Goal: Navigation & Orientation: Find specific page/section

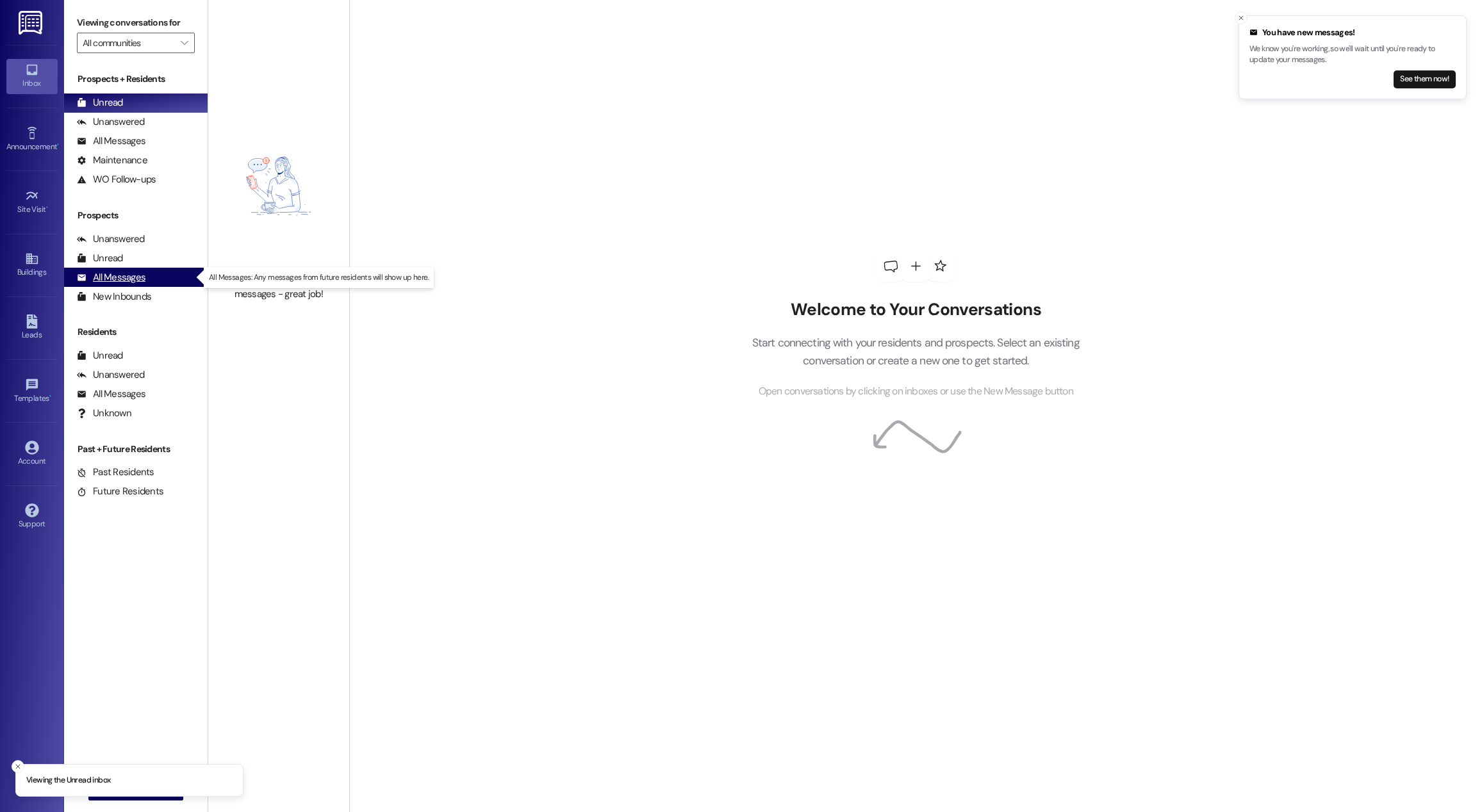
click at [124, 285] on div "All Messages (undefined)" at bounding box center [136, 277] width 143 height 19
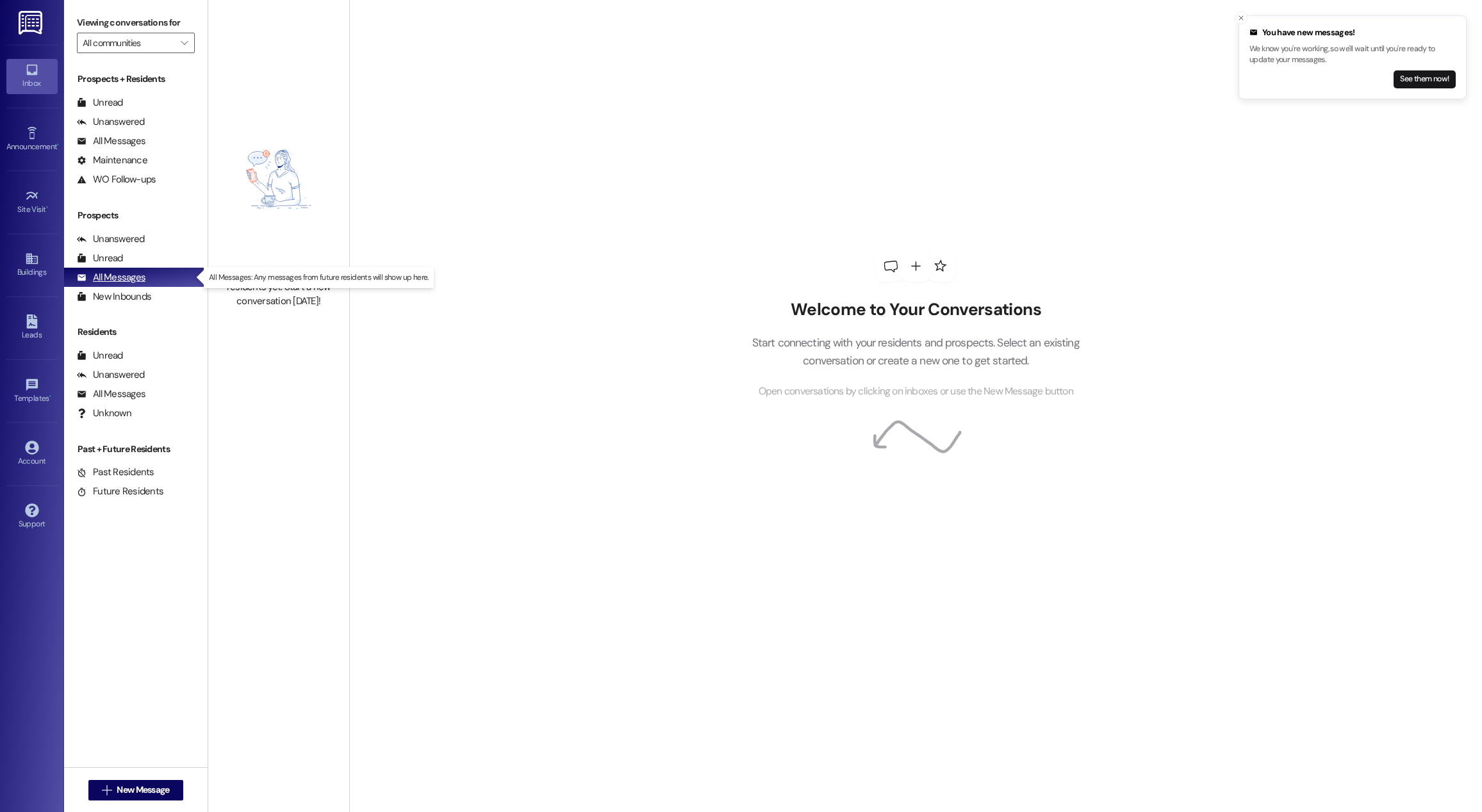
click at [126, 279] on div "All Messages" at bounding box center [111, 278] width 68 height 13
click at [1420, 85] on button "See them now!" at bounding box center [1425, 80] width 62 height 18
click at [150, 400] on div "All Messages (undefined)" at bounding box center [136, 394] width 143 height 19
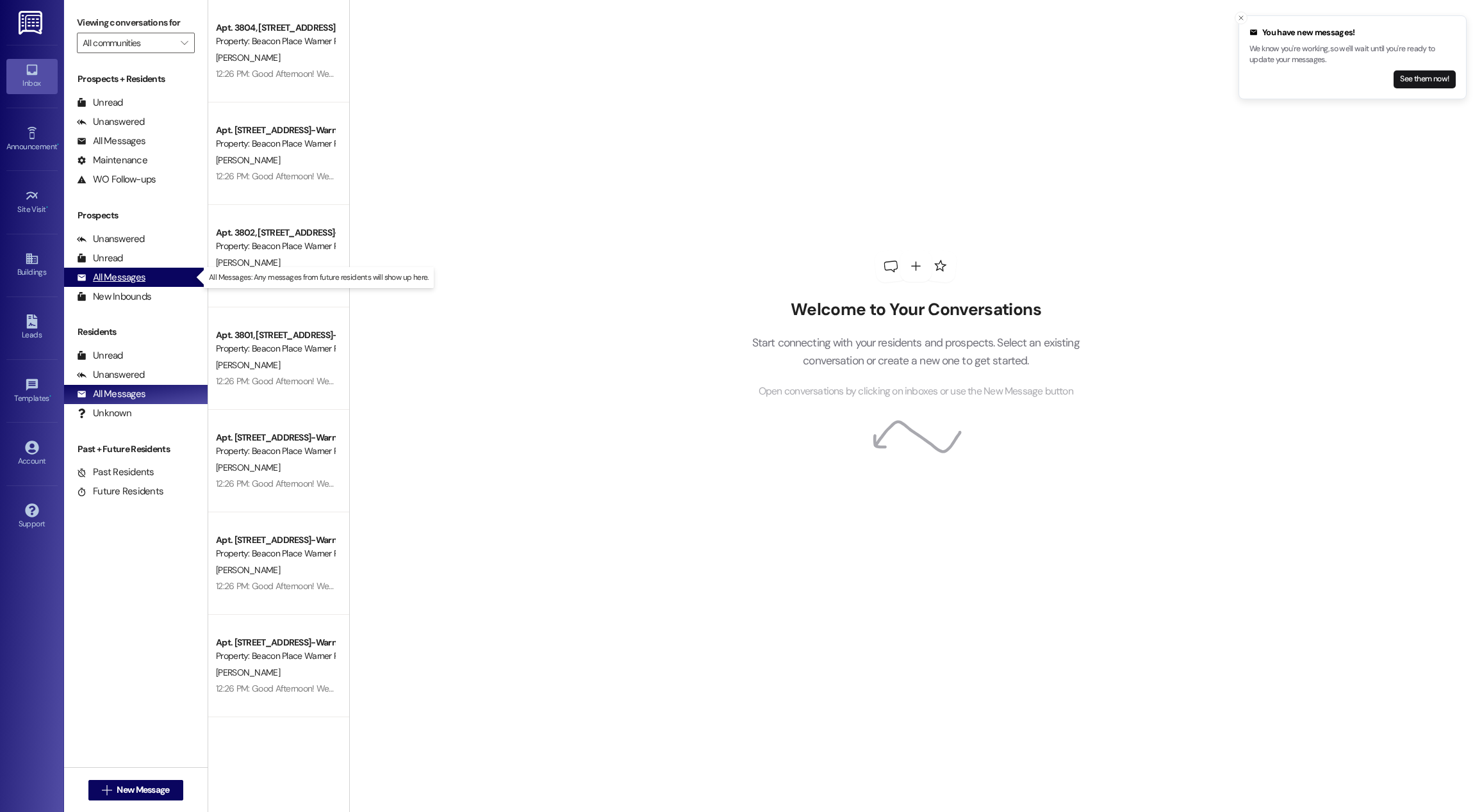
click at [113, 280] on div "All Messages" at bounding box center [111, 278] width 68 height 13
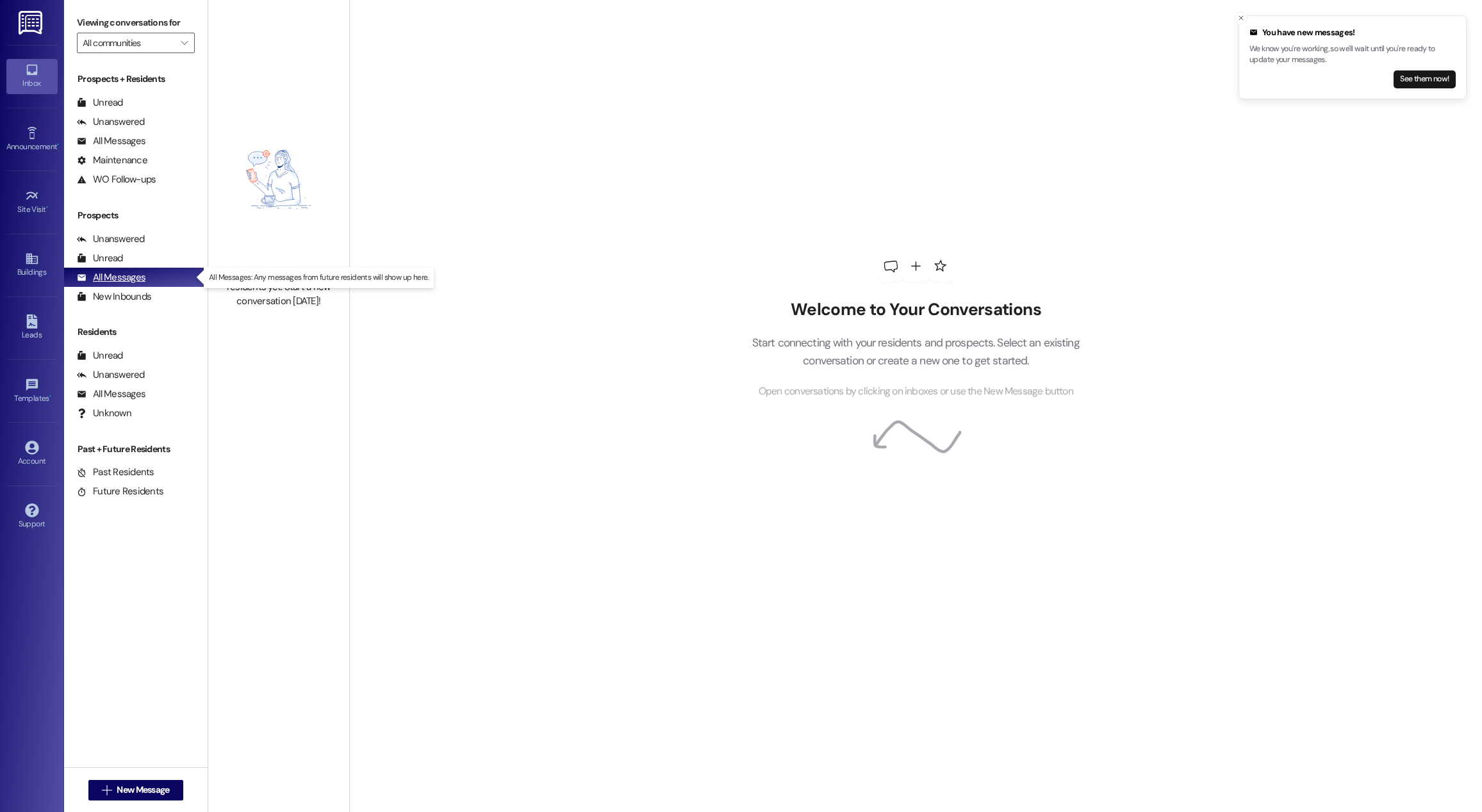
click at [112, 280] on div "All Messages" at bounding box center [111, 278] width 68 height 13
click at [146, 146] on div "All Messages (undefined)" at bounding box center [136, 141] width 143 height 19
